Goal: Check status

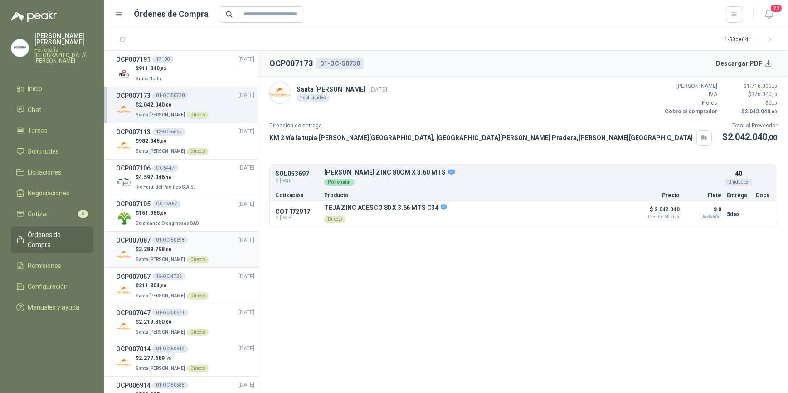
click at [205, 248] on div "$ 2.289.798 ,00 Santa [PERSON_NAME] Directo" at bounding box center [185, 254] width 138 height 19
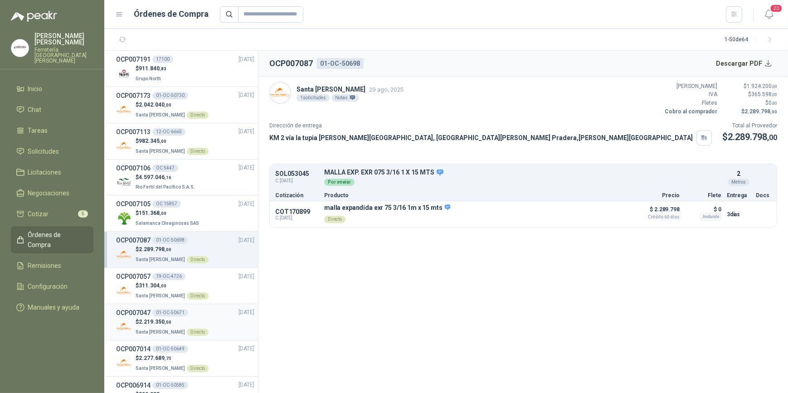
click at [208, 318] on div "$ 2.219.350 ,00 Santa [PERSON_NAME] Directo" at bounding box center [185, 327] width 138 height 19
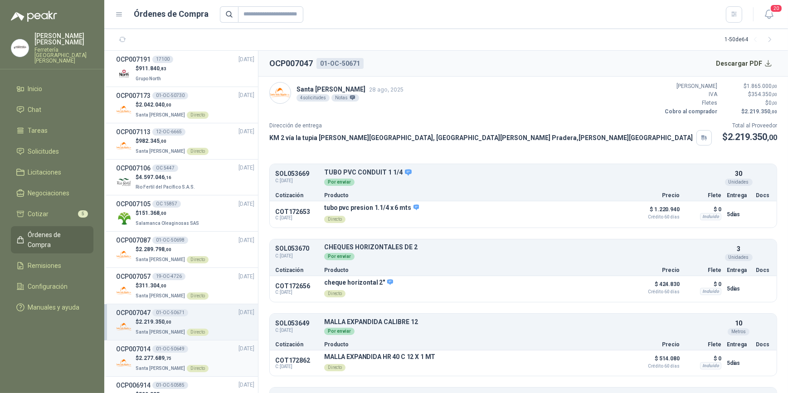
click at [210, 356] on div "$ 2.277.689 ,75 Santa [PERSON_NAME] Directo" at bounding box center [185, 363] width 138 height 19
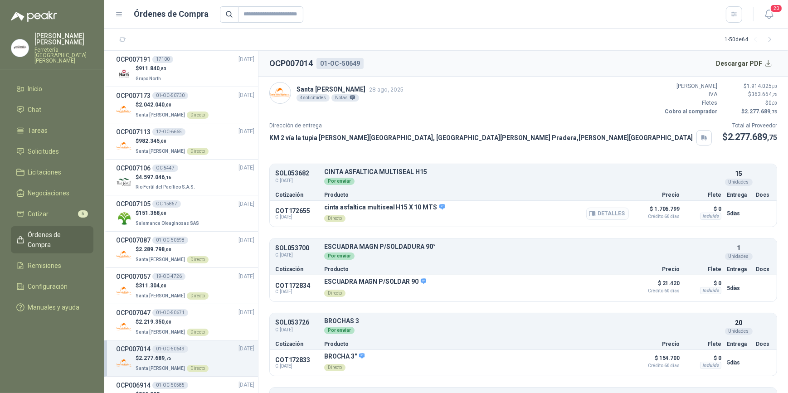
click at [601, 214] on button "Detalles" at bounding box center [607, 214] width 43 height 12
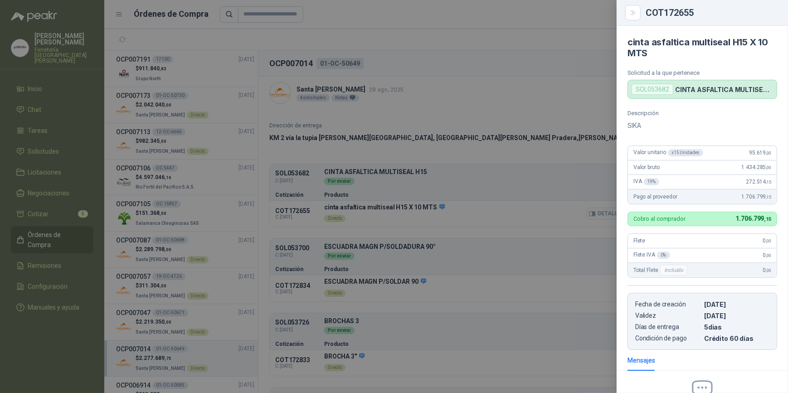
scroll to position [104, 0]
